Goal: Task Accomplishment & Management: Complete application form

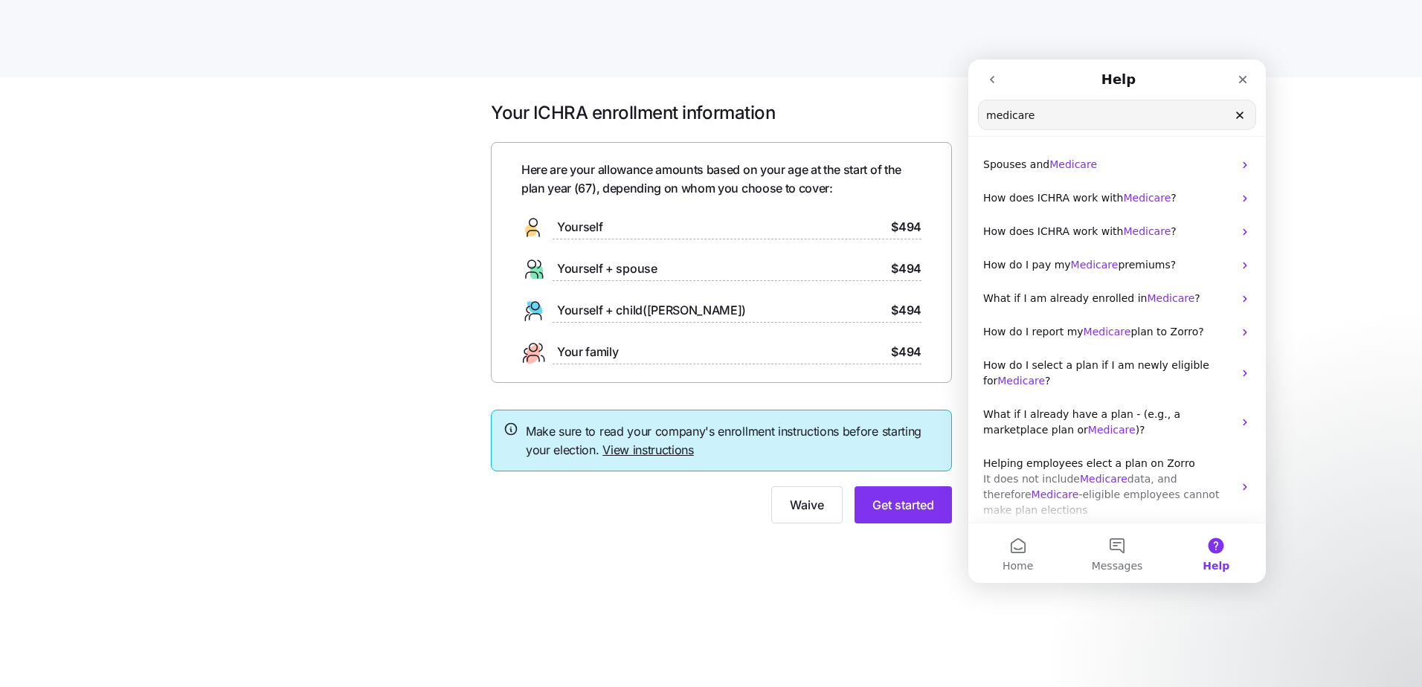
scroll to position [68, 0]
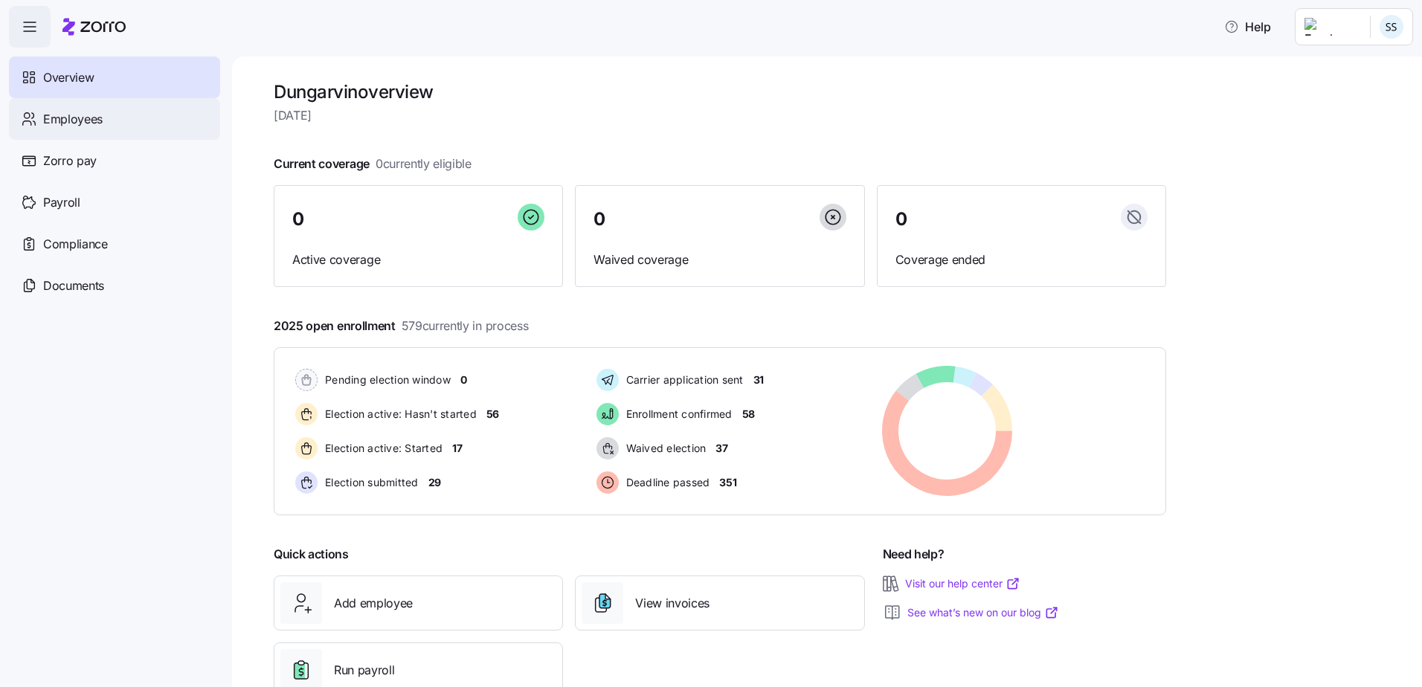
click at [77, 126] on span "Employees" at bounding box center [72, 119] width 59 height 19
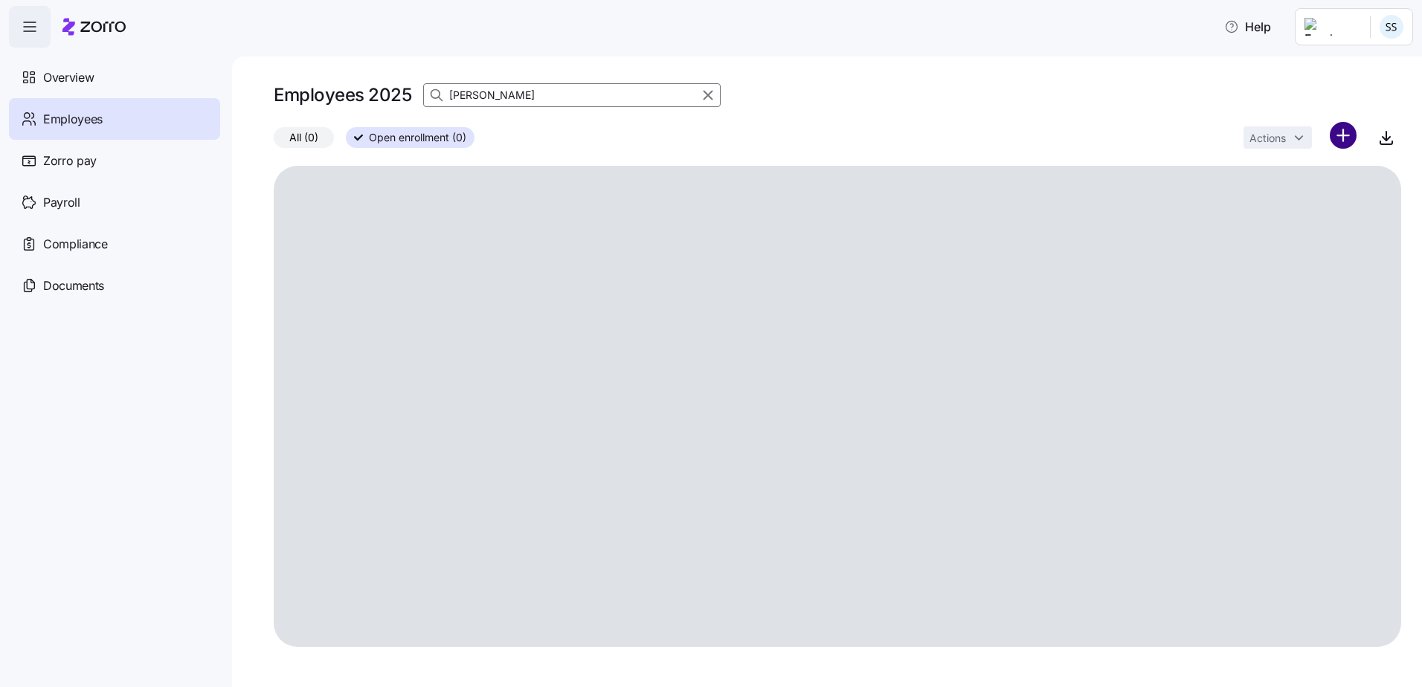
click at [1352, 129] on html "Help Overview Employees Zorro pay Payroll Compliance Documents Employees 2025 […" at bounding box center [711, 339] width 1422 height 678
click at [1302, 173] on span "Upload roster" at bounding box center [1276, 175] width 63 height 15
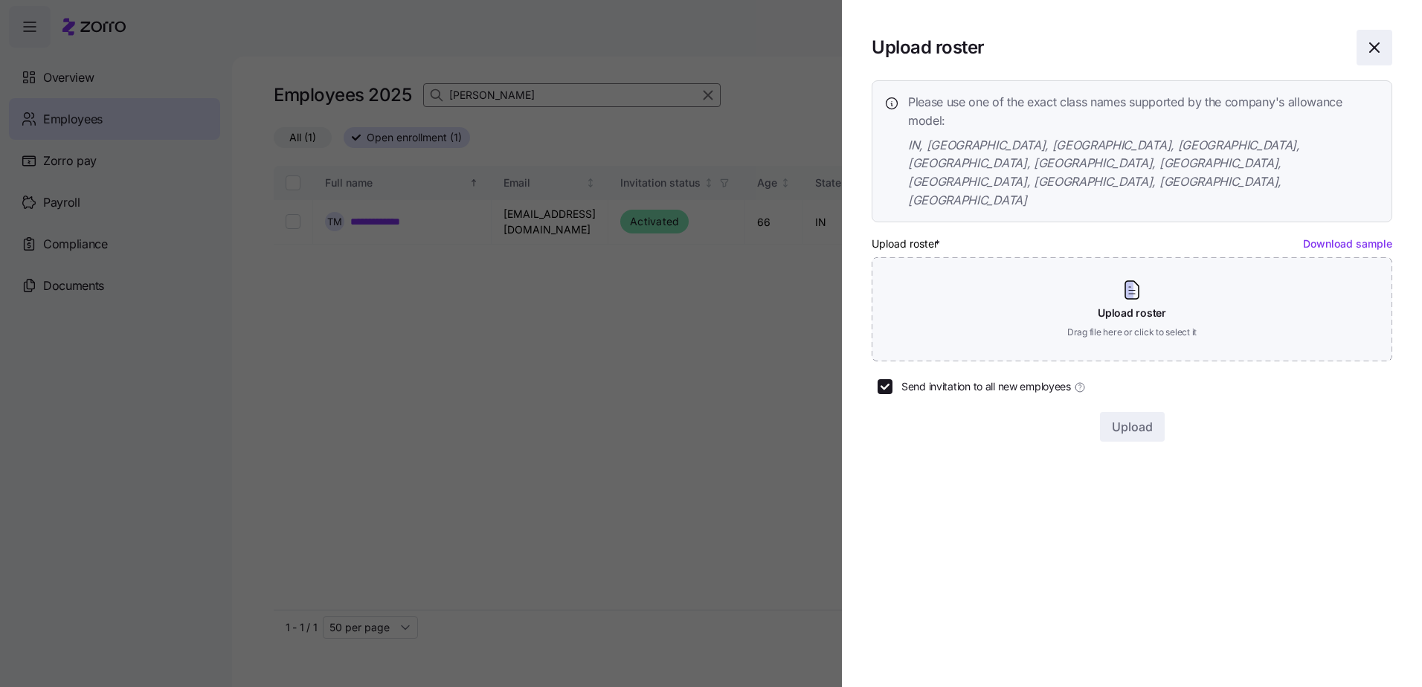
click at [1377, 52] on icon "button" at bounding box center [1374, 48] width 18 height 18
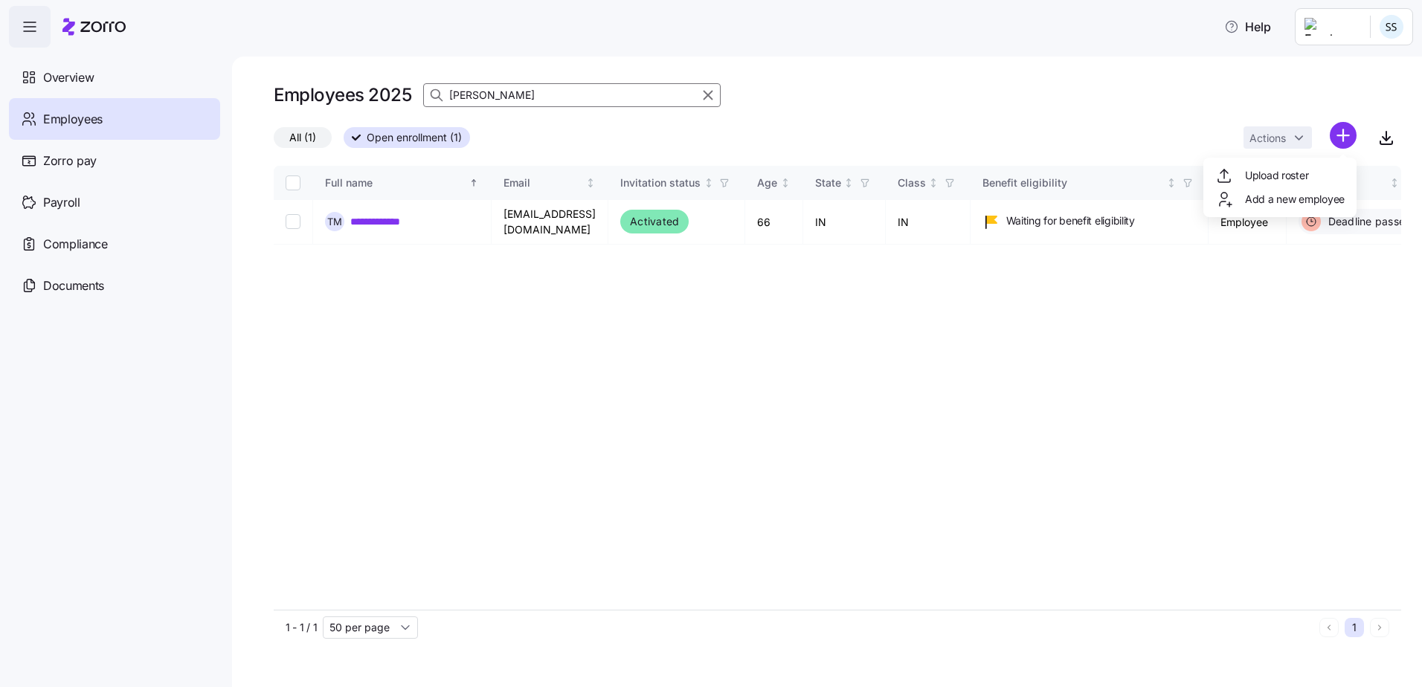
click at [1354, 147] on html "**********" at bounding box center [711, 339] width 1422 height 678
click at [1318, 192] on span "Add a new employee" at bounding box center [1295, 199] width 100 height 15
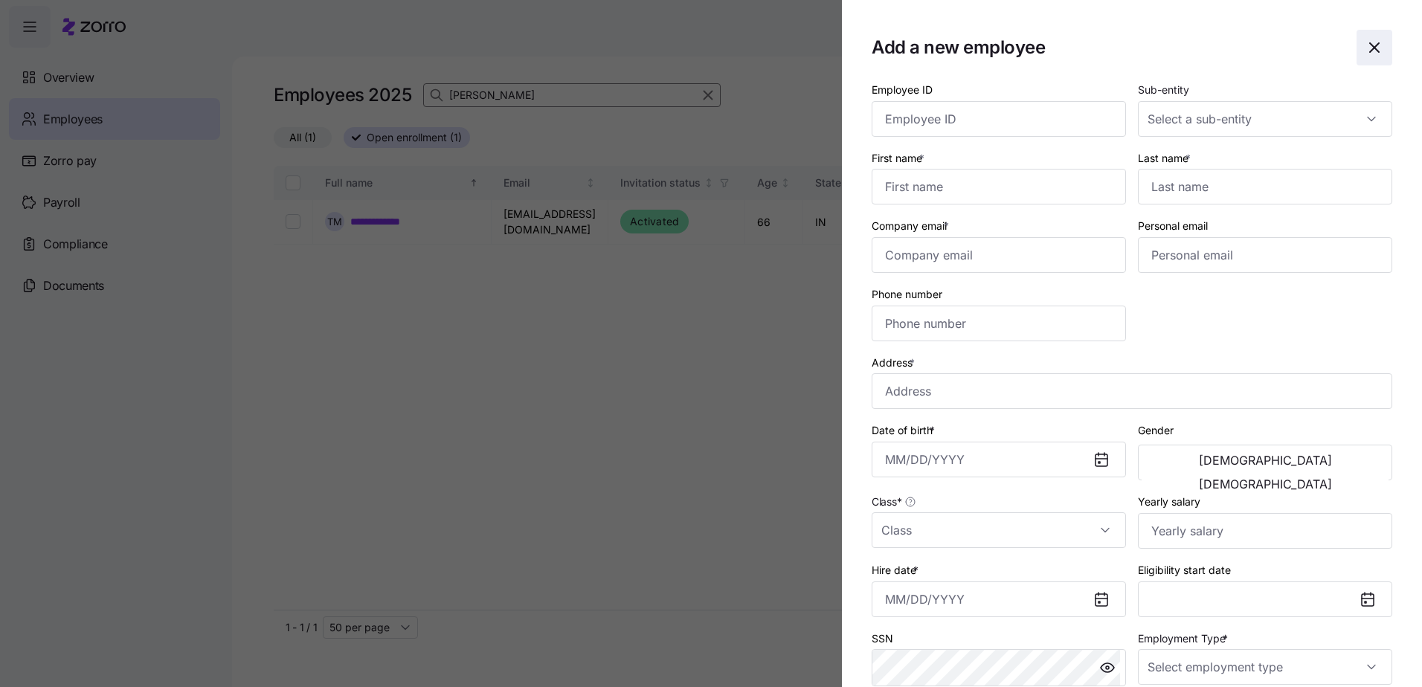
click at [1368, 47] on icon "button" at bounding box center [1374, 48] width 18 height 18
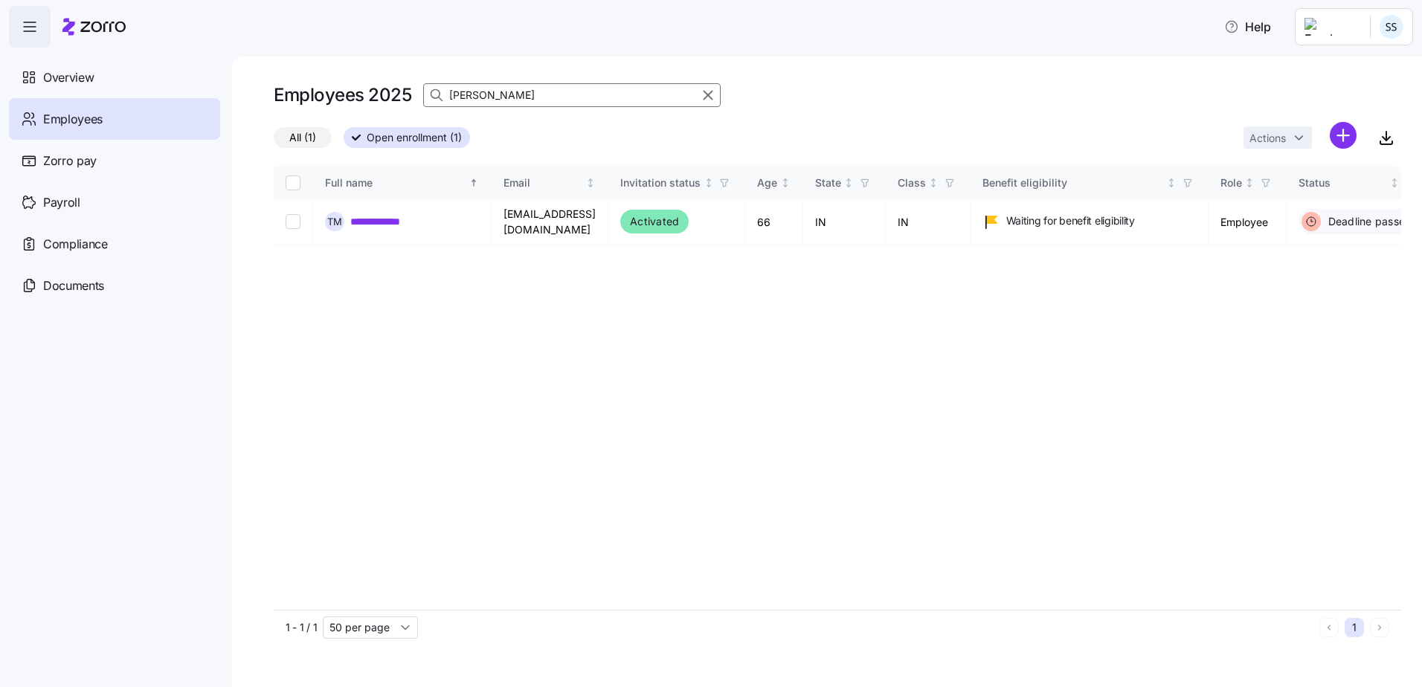
drag, startPoint x: 544, startPoint y: 82, endPoint x: 448, endPoint y: 90, distance: 95.5
click at [448, 90] on div "Employees 2025 [PERSON_NAME]" at bounding box center [497, 95] width 447 height 30
drag, startPoint x: 567, startPoint y: 97, endPoint x: -411, endPoint y: 5, distance: 981.5
click at [0, 5] on html "**********" at bounding box center [711, 339] width 1422 height 678
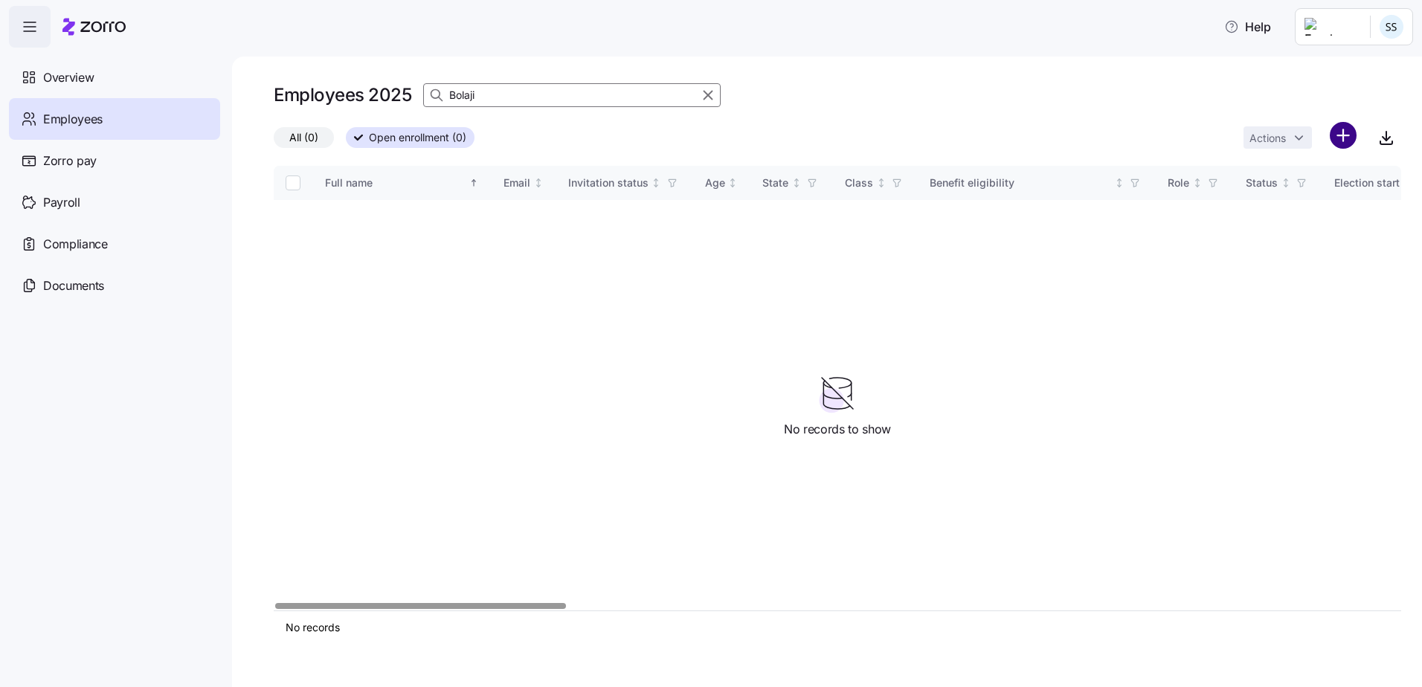
type input "Bolaji"
click at [1336, 135] on html "Help Overview Employees Zorro pay Payroll Compliance Documents Employees 2025 B…" at bounding box center [711, 339] width 1422 height 678
click at [1261, 198] on span "Add a new employee" at bounding box center [1295, 199] width 100 height 15
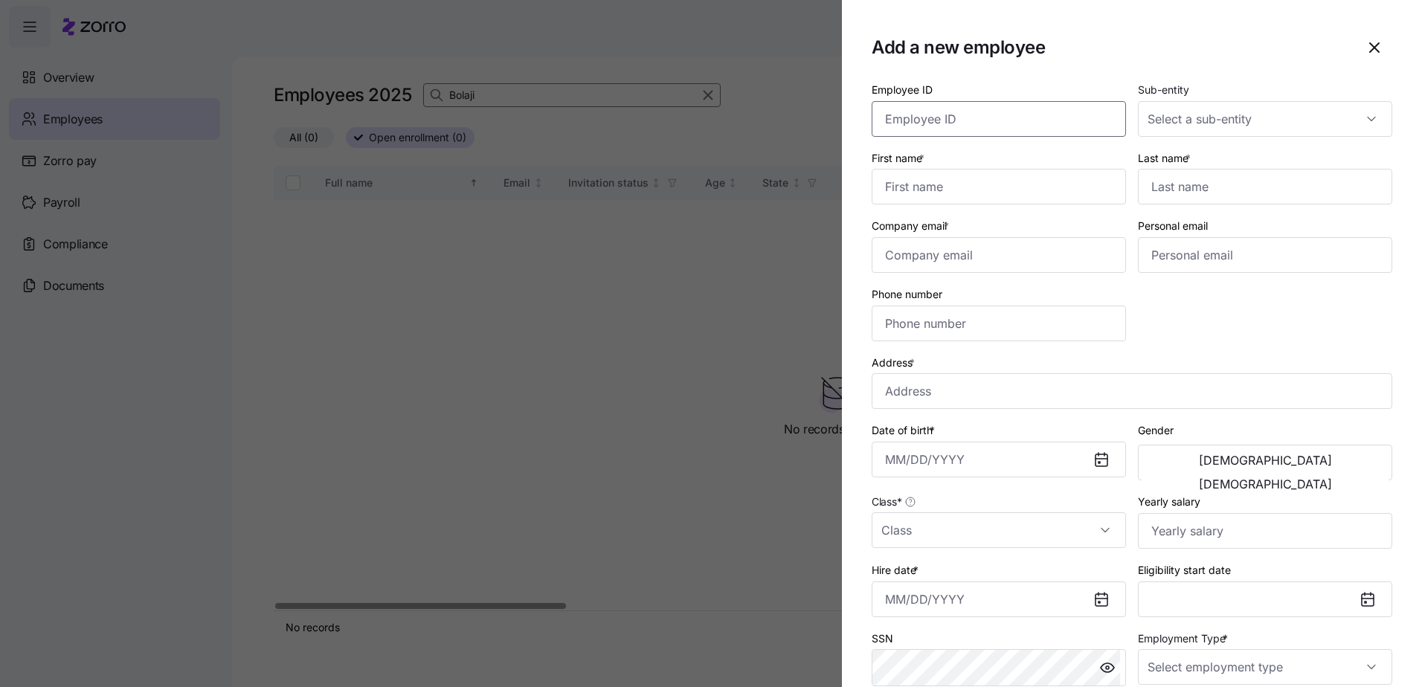
click at [922, 118] on input "Employee ID" at bounding box center [999, 119] width 254 height 36
click at [966, 123] on input "Employee ID" at bounding box center [999, 119] width 254 height 36
click at [936, 116] on input "Employee ID" at bounding box center [999, 119] width 254 height 36
type input "358278"
click at [1271, 133] on input "Sub-entity" at bounding box center [1265, 119] width 254 height 36
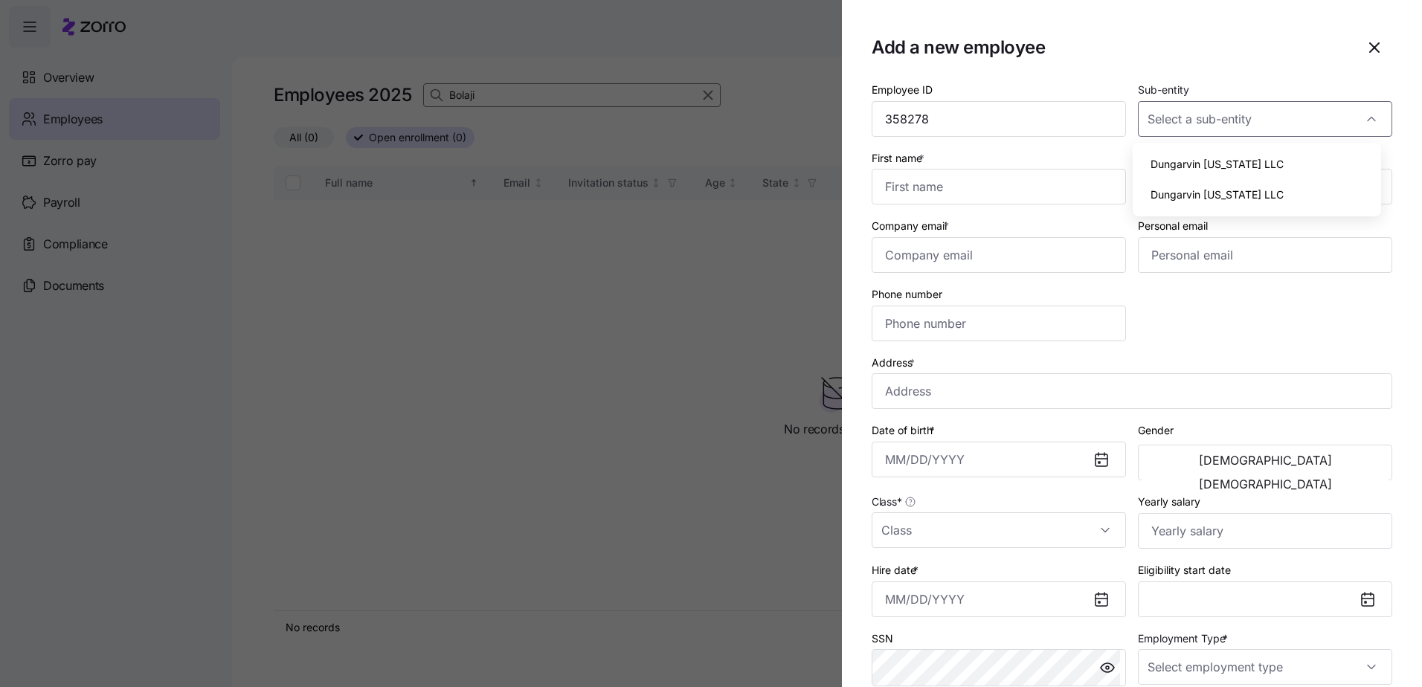
drag, startPoint x: 1256, startPoint y: 190, endPoint x: 1261, endPoint y: 166, distance: 24.2
click at [1261, 166] on div "Dungarvin [US_STATE] LLC Dungarvin [US_STATE] LLC" at bounding box center [1257, 180] width 237 height 62
click at [1261, 165] on span "Dungarvin [US_STATE] LLC" at bounding box center [1217, 164] width 133 height 16
type input "Dungarvin [US_STATE] LLC"
click at [954, 192] on input "First name *" at bounding box center [999, 187] width 254 height 36
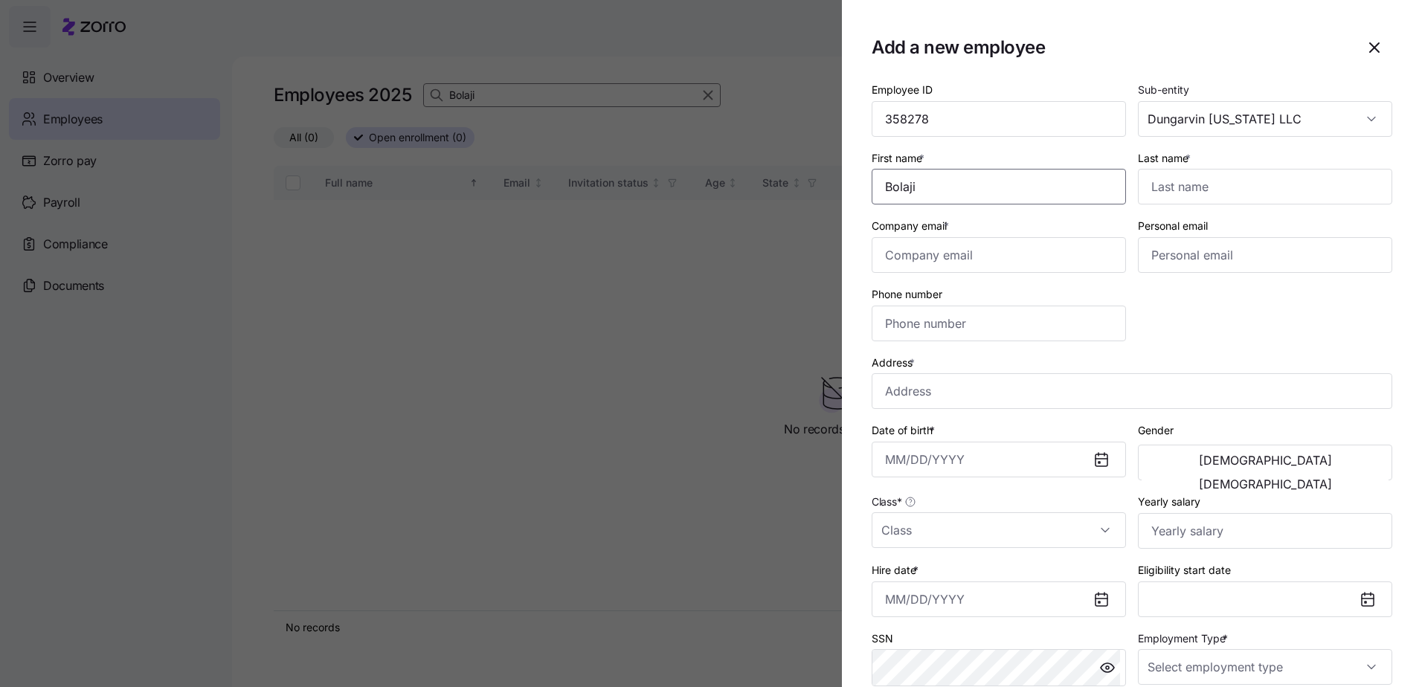
type input "Bolaji"
type input "Kamoru"
click at [955, 207] on div "First name * [PERSON_NAME]" at bounding box center [999, 177] width 266 height 68
click at [940, 236] on div "Company email *" at bounding box center [999, 244] width 254 height 57
click at [948, 260] on input "Company email *" at bounding box center [999, 255] width 254 height 36
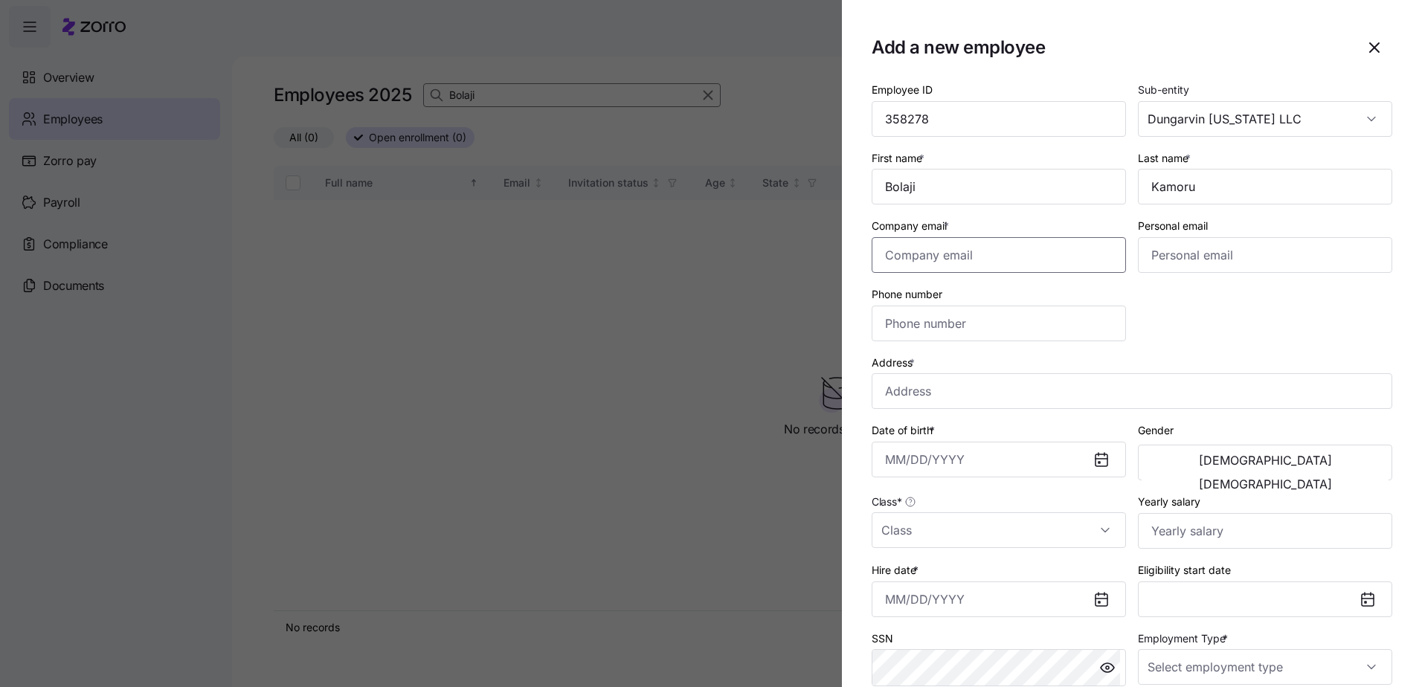
paste input "[EMAIL_ADDRESS][DOMAIN_NAME]"
type input "[EMAIL_ADDRESS][DOMAIN_NAME]"
click at [1256, 251] on input "Personal email" at bounding box center [1265, 255] width 254 height 36
paste input "[EMAIL_ADDRESS][DOMAIN_NAME]"
type input "[EMAIL_ADDRESS][DOMAIN_NAME]"
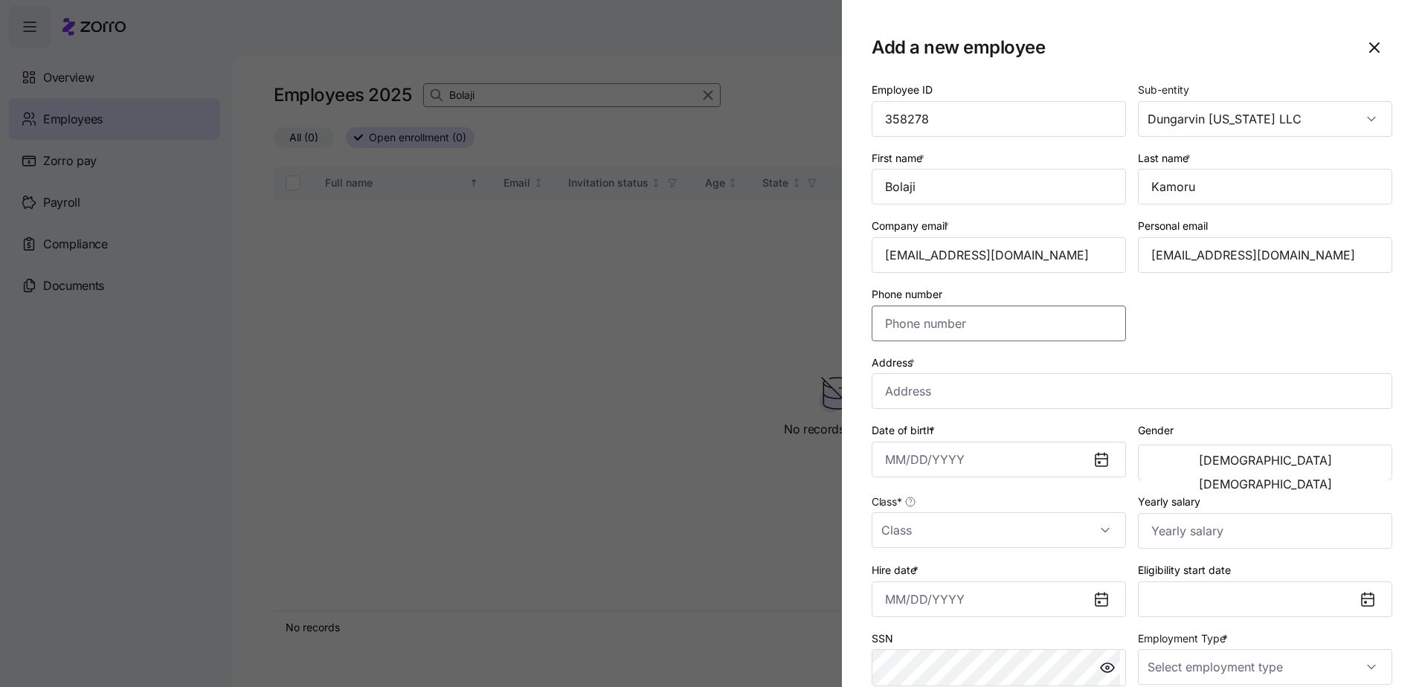
drag, startPoint x: 1006, startPoint y: 322, endPoint x: 467, endPoint y: 341, distance: 539.5
click at [1006, 321] on input "Phone number" at bounding box center [999, 324] width 254 height 36
click at [963, 309] on input "Phone number" at bounding box center [999, 324] width 254 height 36
type input "[PHONE_NUMBER]"
click at [1009, 375] on input "Address *" at bounding box center [1132, 391] width 521 height 36
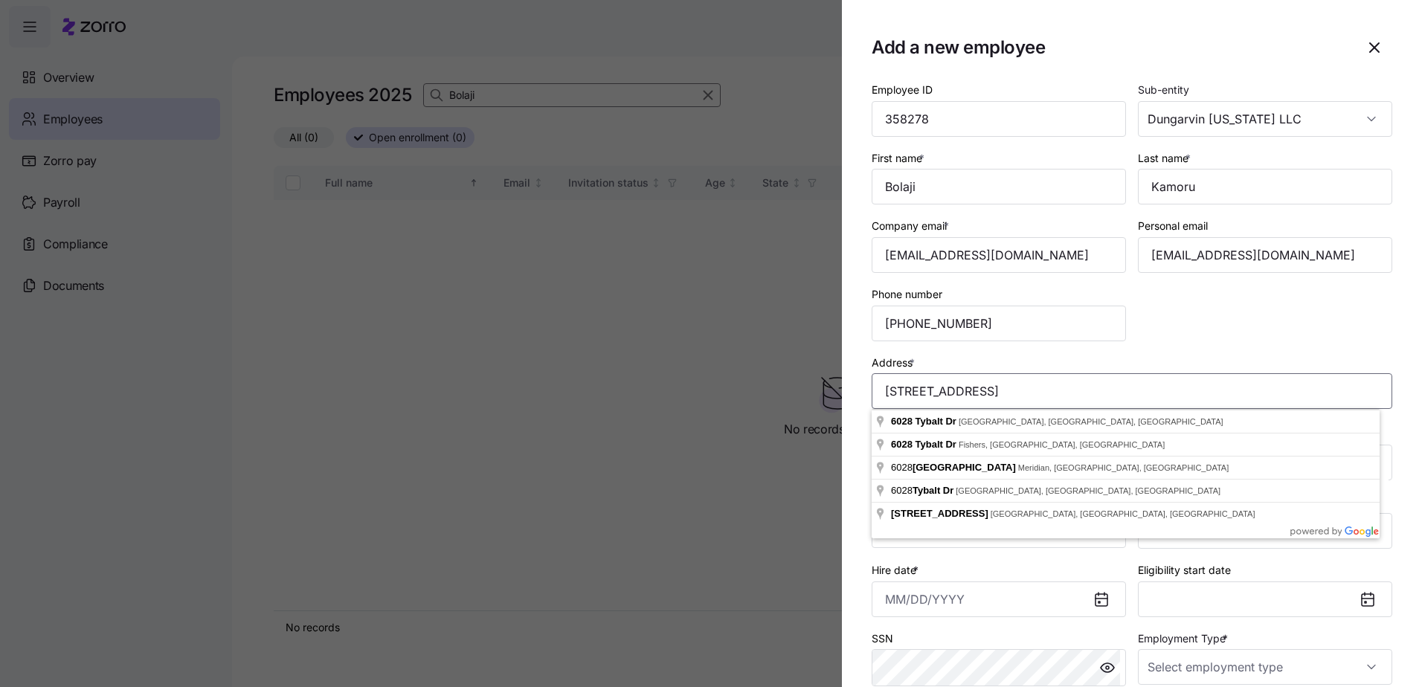
click at [1235, 375] on input "[STREET_ADDRESS]" at bounding box center [1132, 391] width 521 height 36
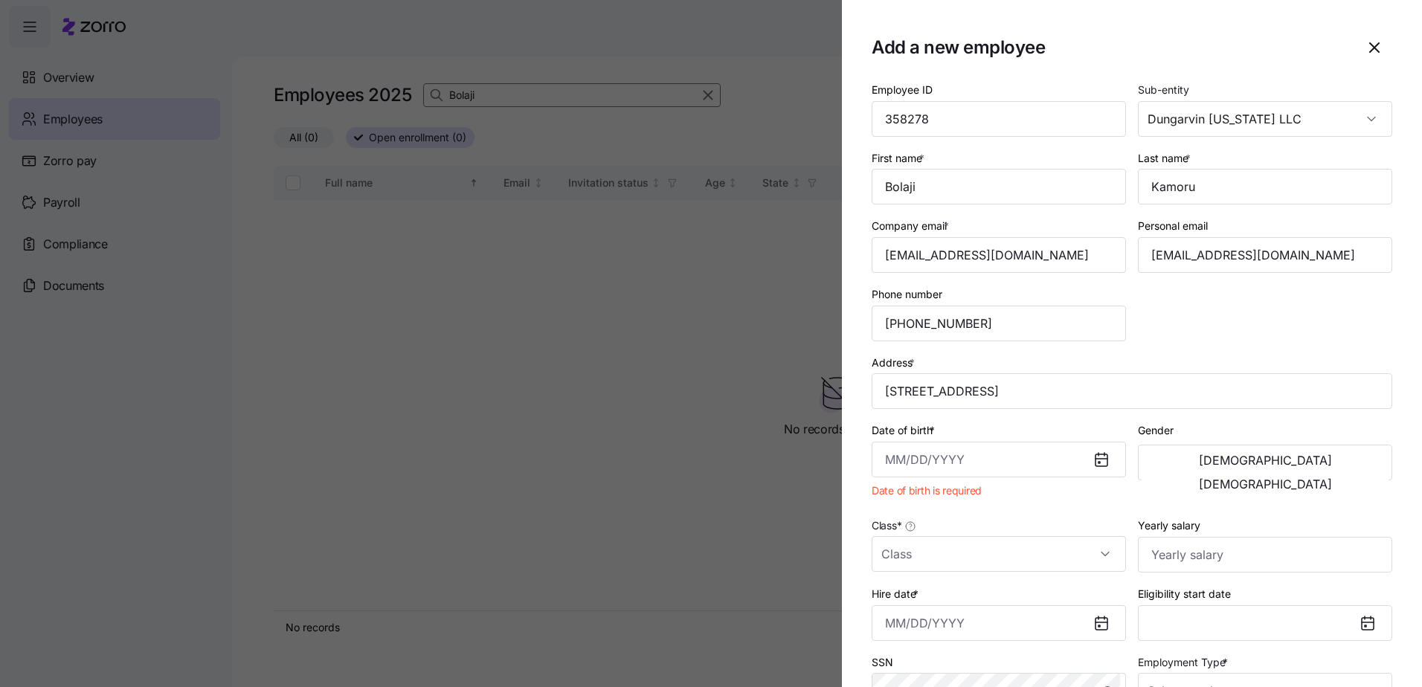
type input "[STREET_ADDRESS]"
click at [882, 457] on input "Date of birth *" at bounding box center [999, 460] width 254 height 36
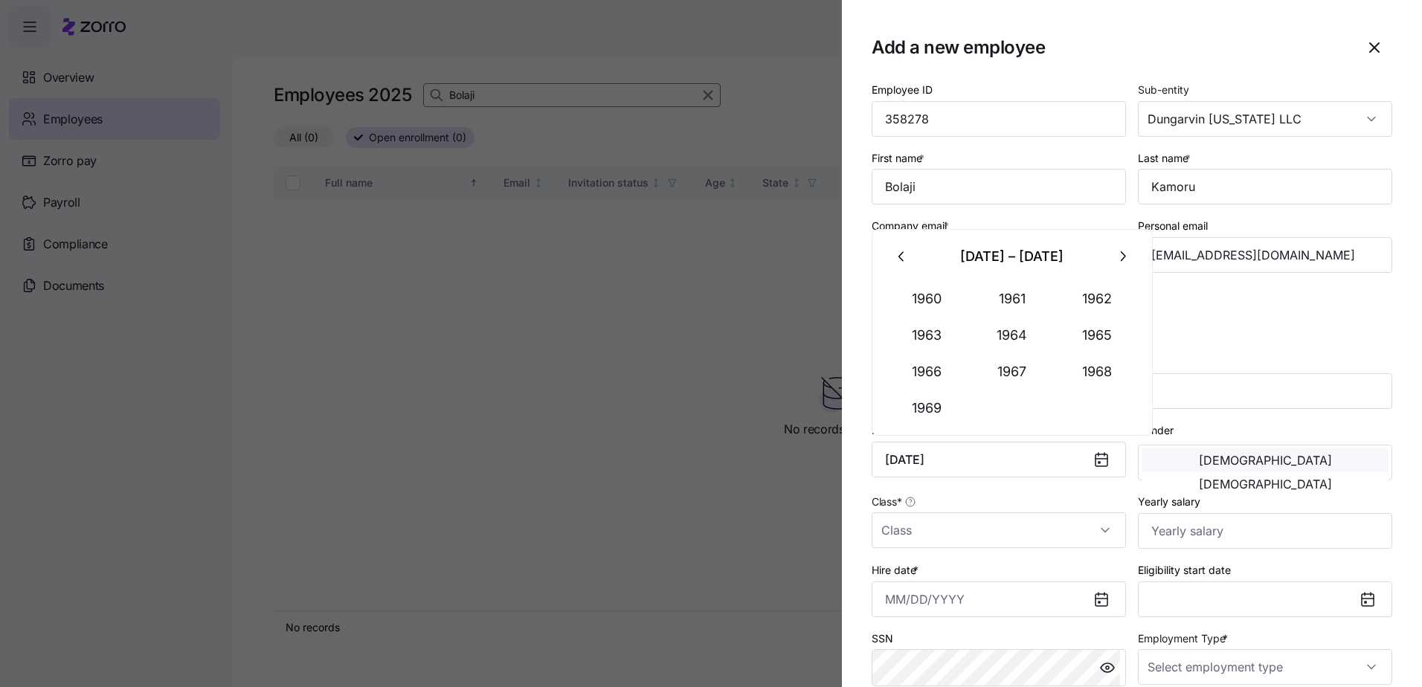
type input "[DATE]"
click at [1211, 455] on button "[DEMOGRAPHIC_DATA]" at bounding box center [1265, 460] width 247 height 24
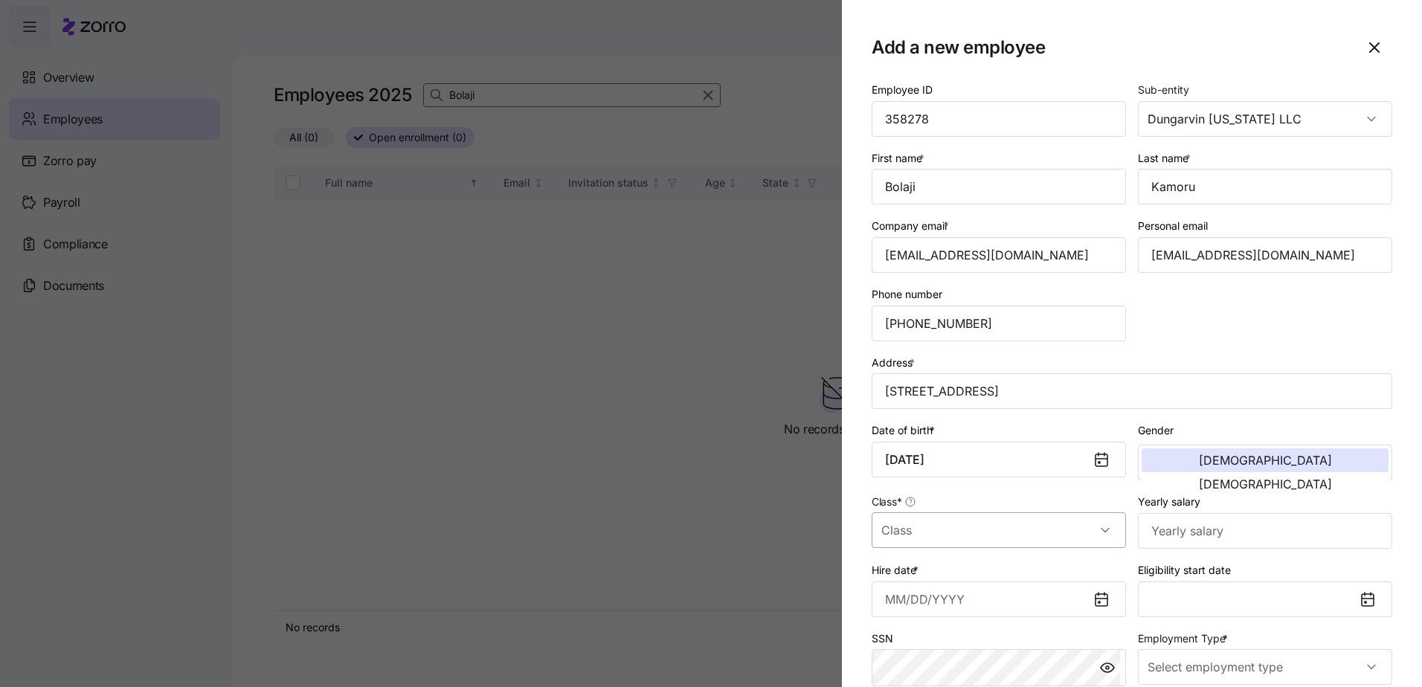
click at [1050, 527] on input "Class *" at bounding box center [999, 530] width 254 height 36
click at [974, 355] on div "IN" at bounding box center [996, 352] width 237 height 31
type input "IN"
click at [1217, 530] on input "Yearly salary" at bounding box center [1265, 531] width 254 height 36
type input "$28,548"
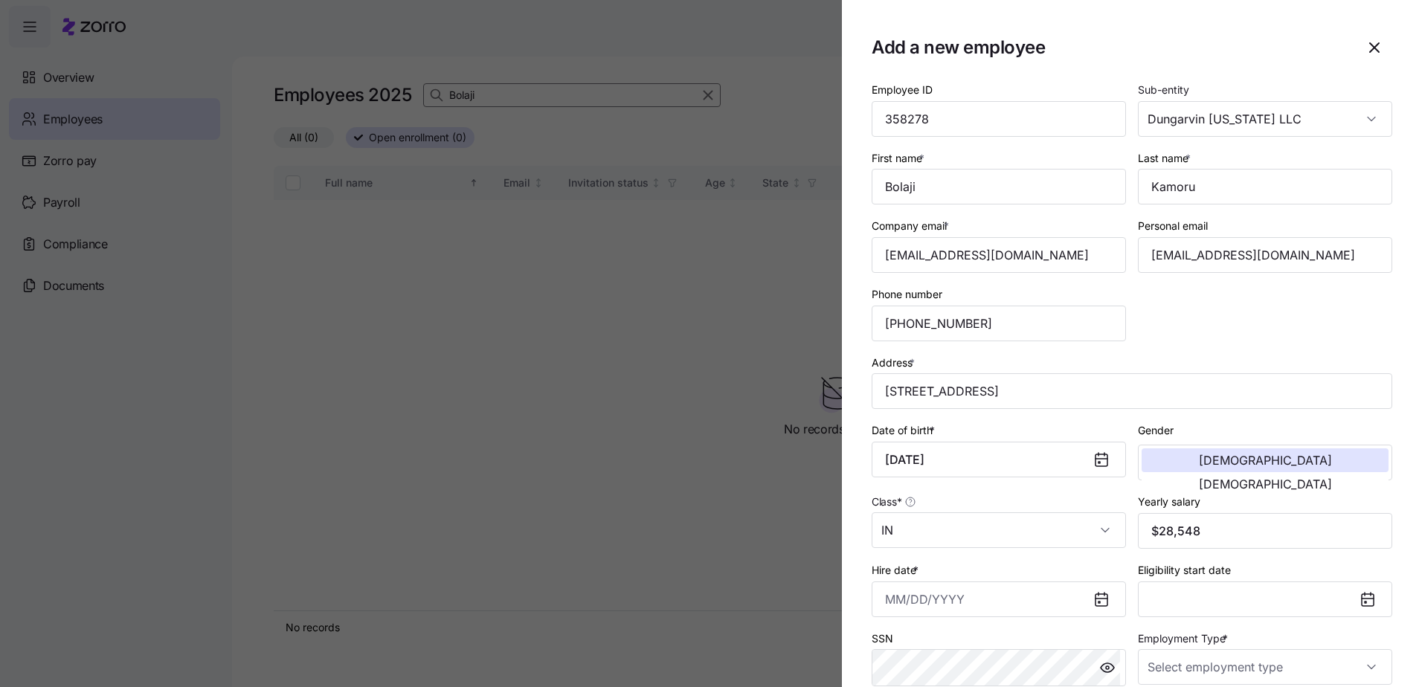
scroll to position [149, 0]
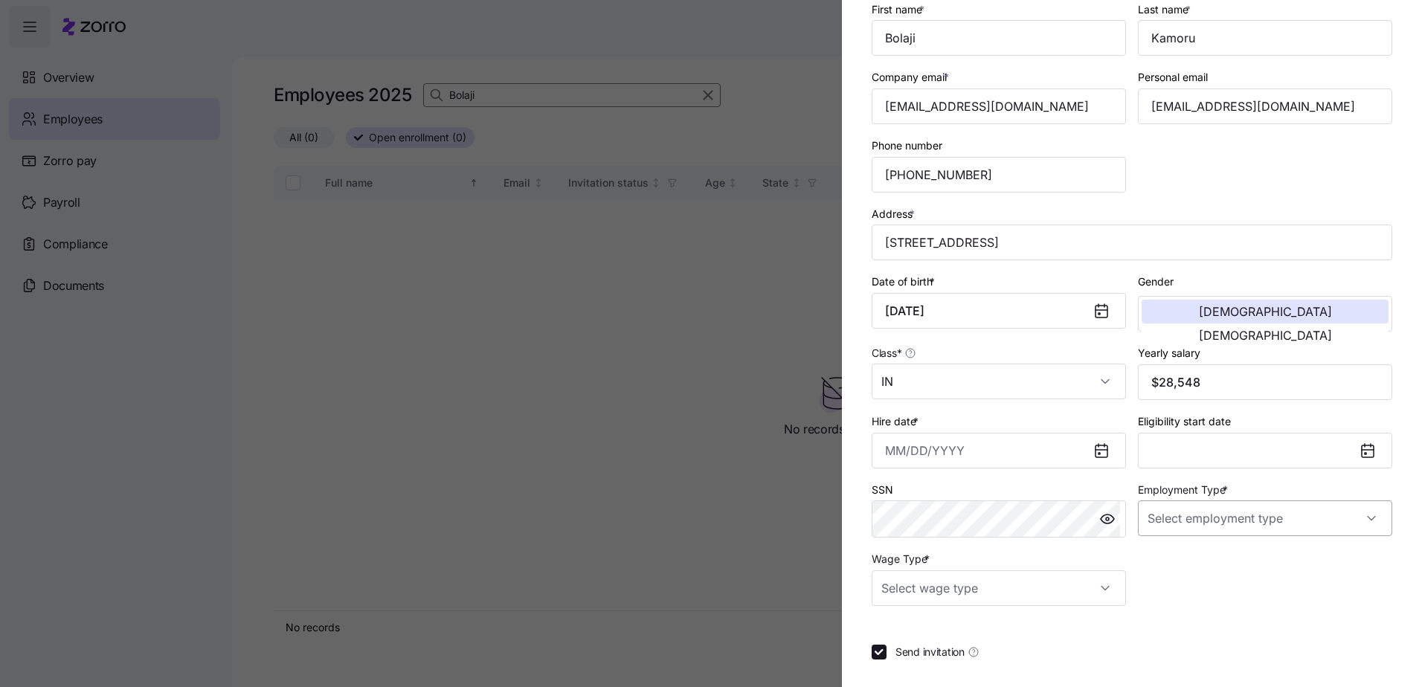
drag, startPoint x: 1182, startPoint y: 538, endPoint x: 1182, endPoint y: 519, distance: 19.3
click at [1182, 538] on div "Employment Type *" at bounding box center [1265, 509] width 266 height 70
click at [1182, 518] on input "Employment Type *" at bounding box center [1265, 519] width 254 height 36
click at [1174, 563] on span "Full Time" at bounding box center [1172, 564] width 43 height 16
type input "Full Time"
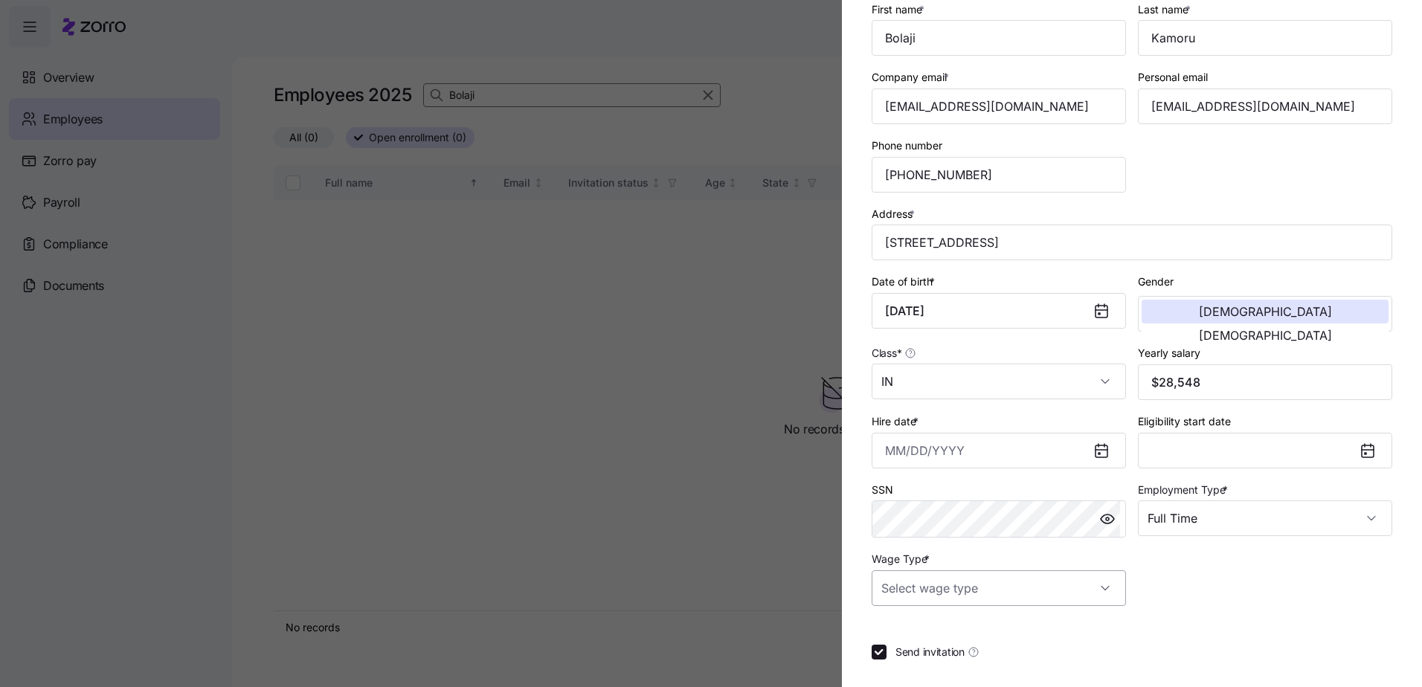
click at [956, 573] on input "Wage Type *" at bounding box center [999, 588] width 254 height 36
click at [949, 656] on div "Hourly" at bounding box center [996, 664] width 237 height 31
type input "Hourly"
click at [887, 445] on input "Hire date *" at bounding box center [999, 451] width 254 height 36
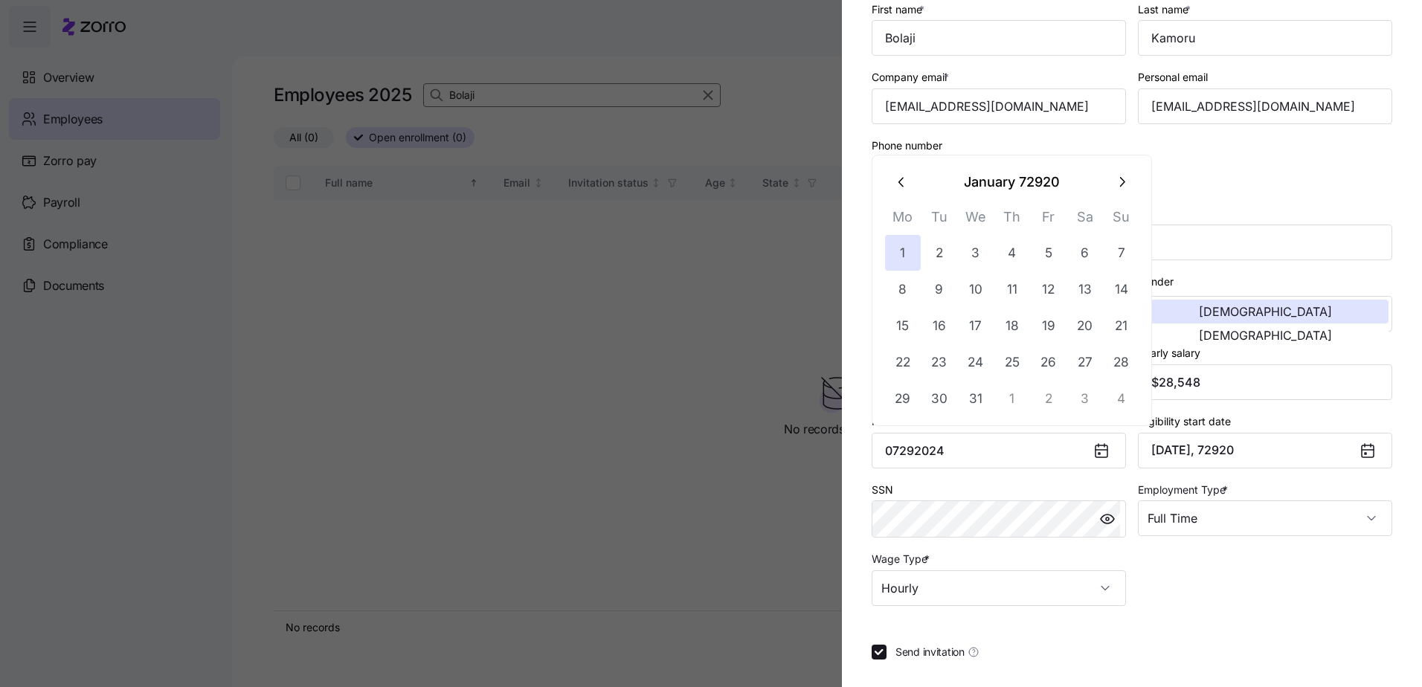
drag, startPoint x: 971, startPoint y: 445, endPoint x: 408, endPoint y: 429, distance: 563.2
click at [408, 678] on div "Add a new employee Employee ID 358278 Sub-entity [GEOGRAPHIC_DATA] [US_STATE] L…" at bounding box center [711, 678] width 1422 height 0
type input "[DATE]"
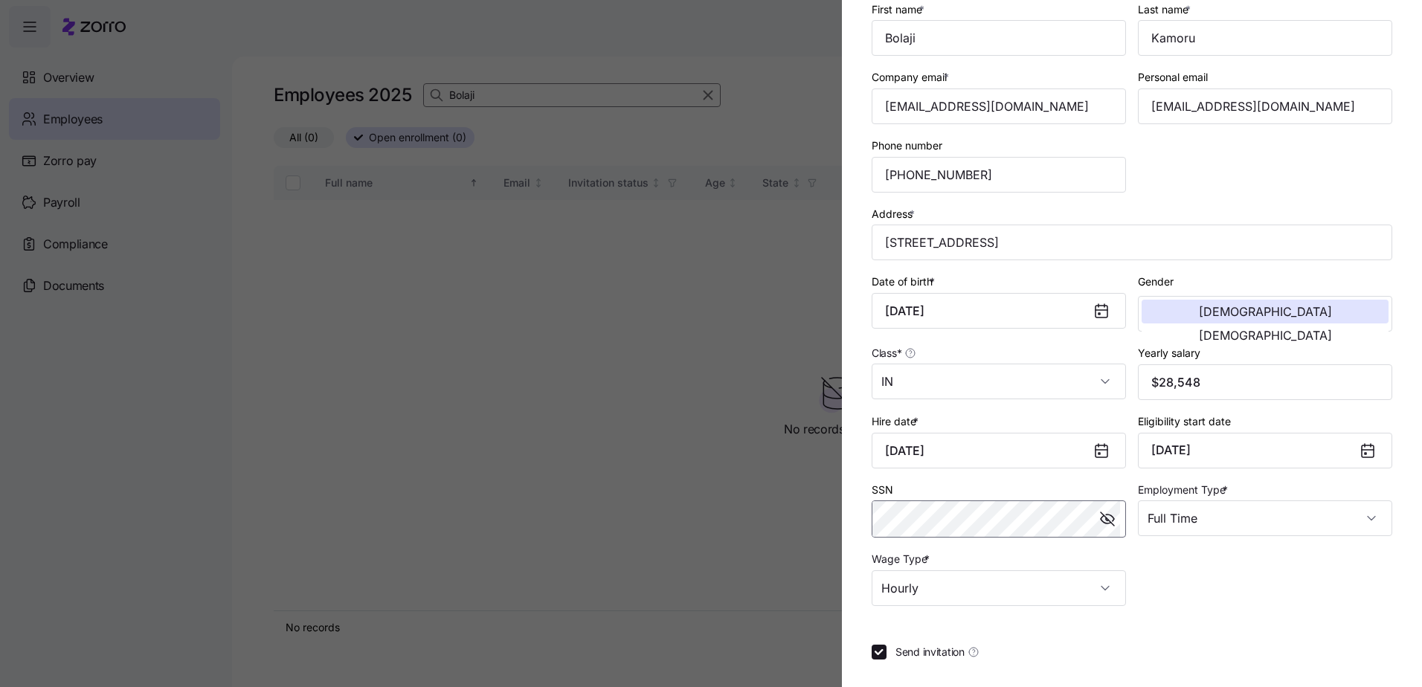
drag, startPoint x: 1100, startPoint y: 520, endPoint x: 1090, endPoint y: 527, distance: 12.4
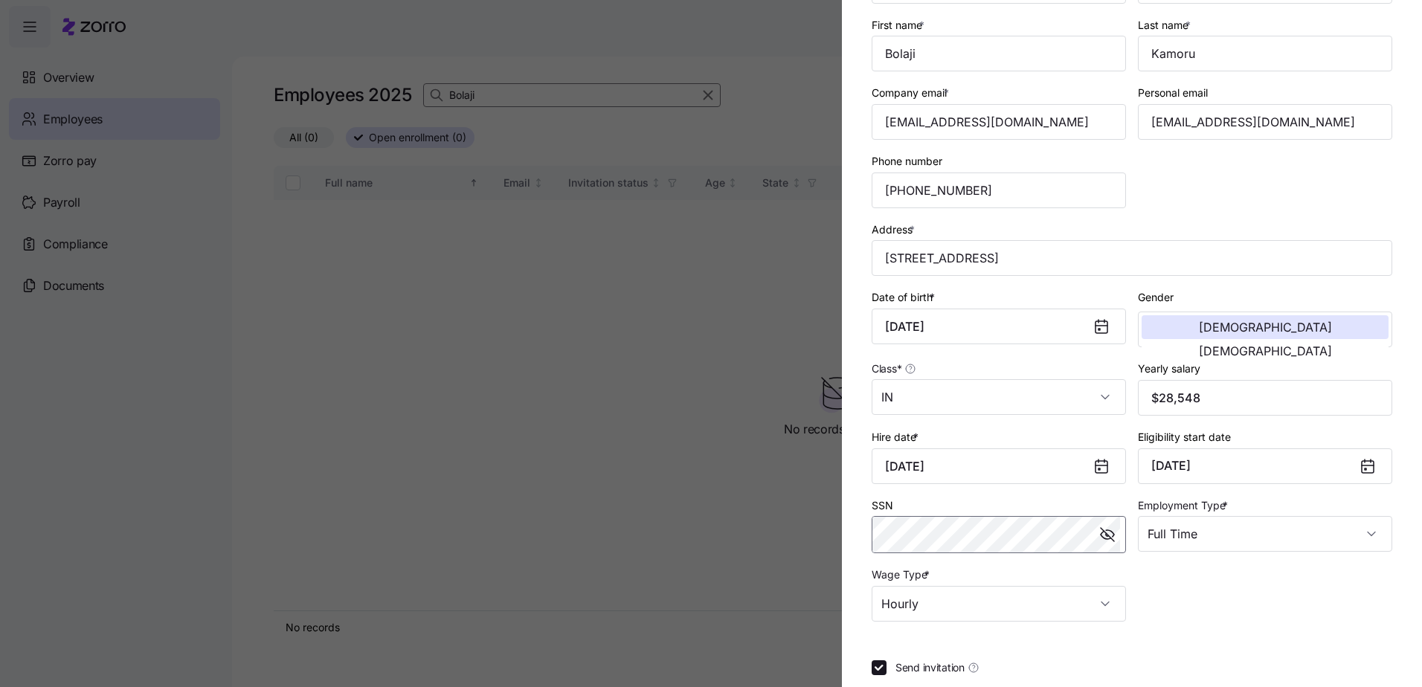
scroll to position [219, 0]
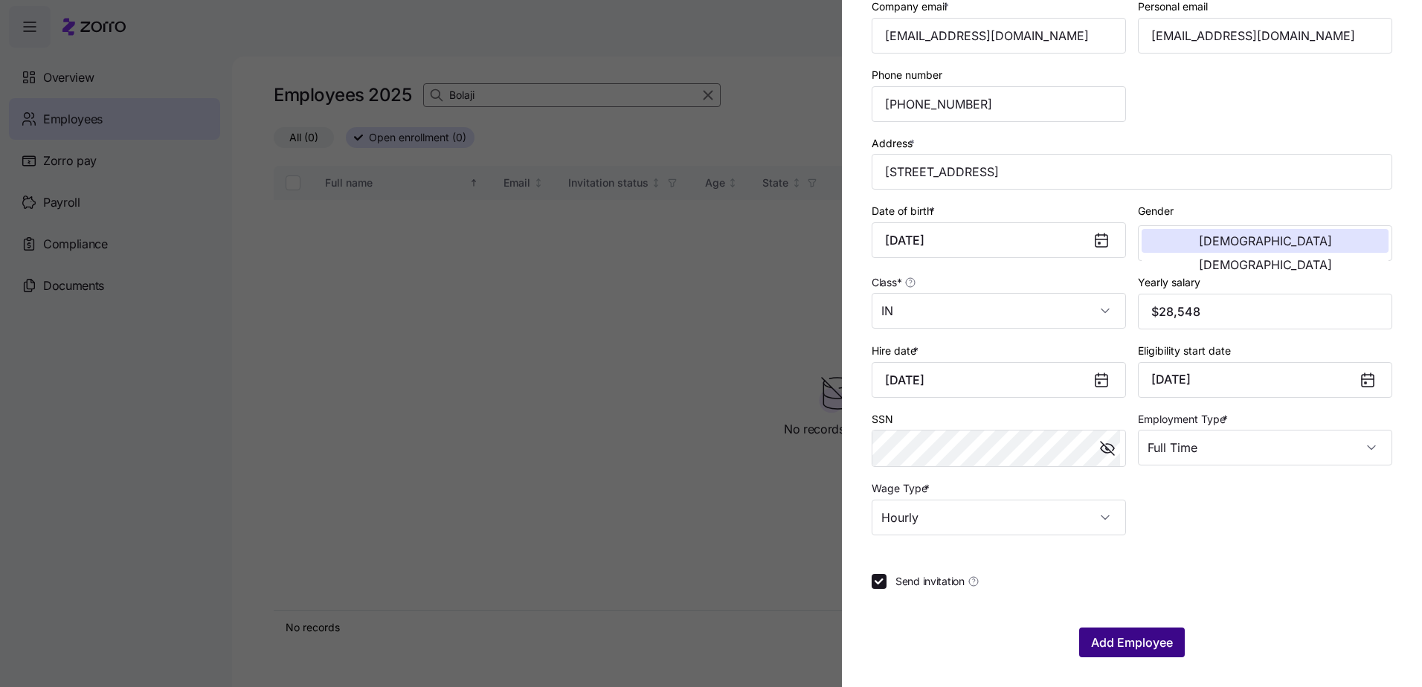
click at [1123, 643] on span "Add Employee" at bounding box center [1132, 643] width 82 height 18
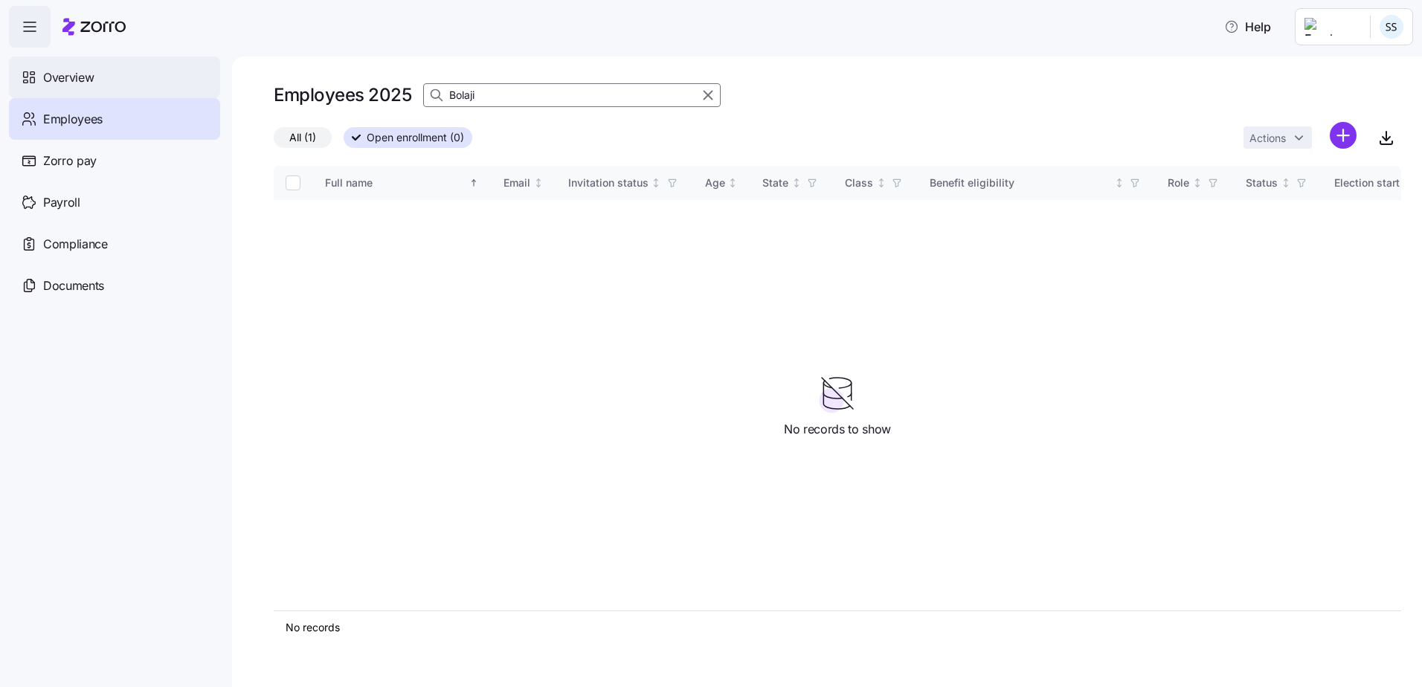
click at [87, 87] on div "Overview" at bounding box center [114, 78] width 211 height 42
